Goal: Task Accomplishment & Management: Manage account settings

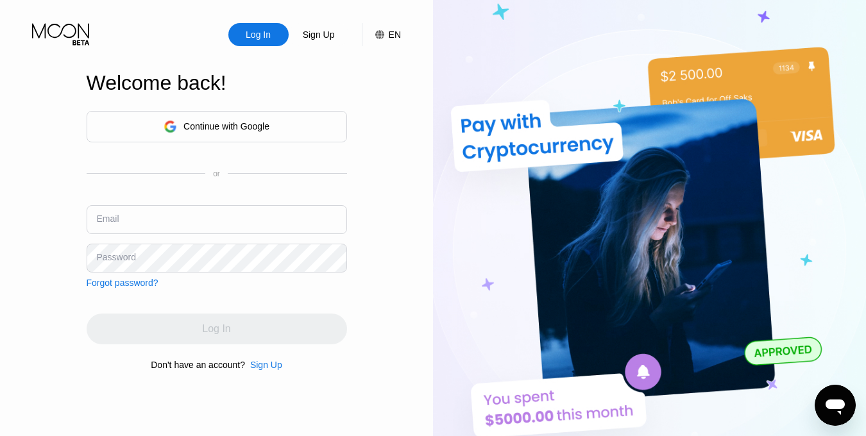
click at [209, 221] on input "text" at bounding box center [217, 219] width 260 height 29
paste input "[EMAIL_ADDRESS][DOMAIN_NAME]"
type input "[EMAIL_ADDRESS][DOMAIN_NAME]"
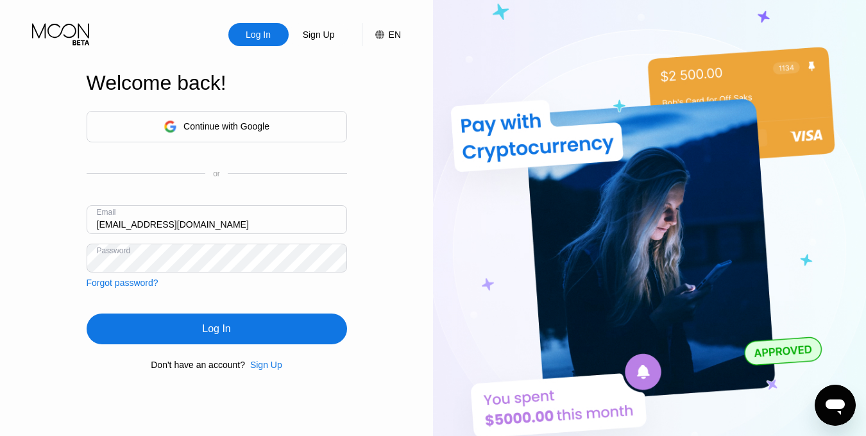
click at [252, 341] on div "Log In" at bounding box center [217, 329] width 260 height 31
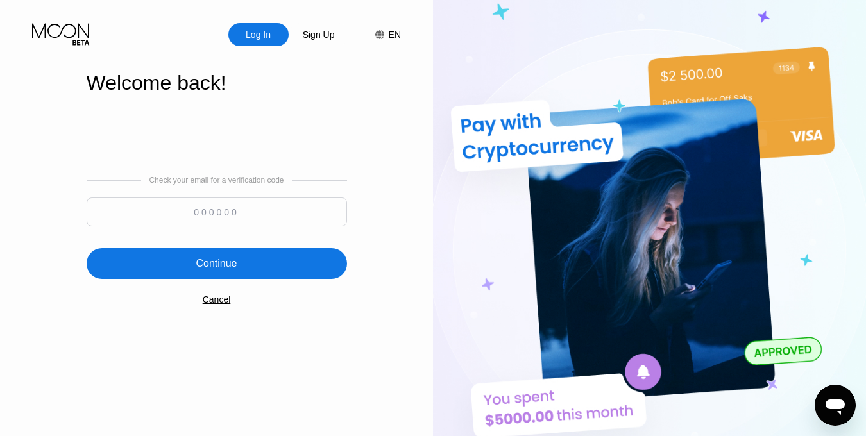
click at [202, 222] on input at bounding box center [217, 212] width 260 height 29
paste input "540087"
type input "540087"
click at [230, 264] on div "Continue" at bounding box center [216, 263] width 41 height 13
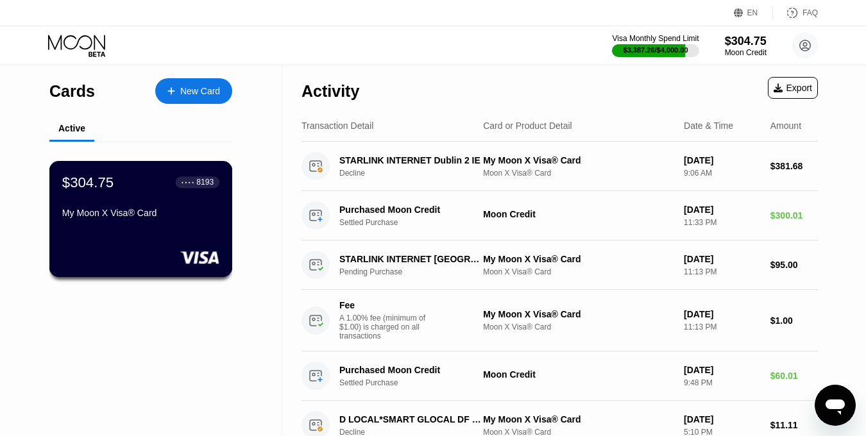
click at [184, 221] on div "My Moon X Visa® Card" at bounding box center [140, 215] width 157 height 15
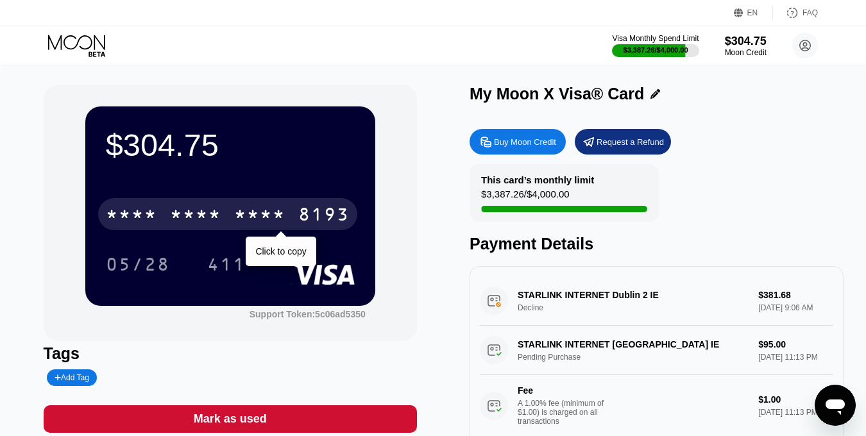
click at [294, 216] on div "* * * * * * * * * * * * 8193" at bounding box center [227, 214] width 259 height 32
